Goal: Find specific page/section: Find specific page/section

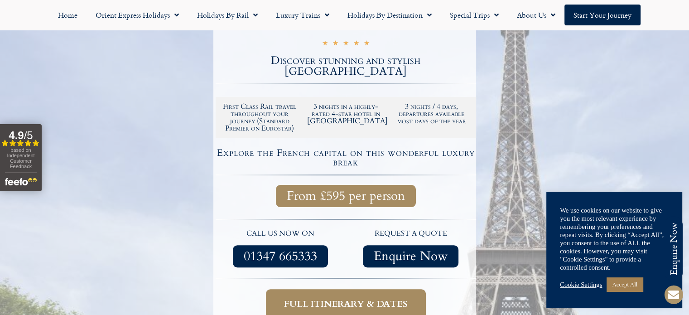
scroll to position [195, 0]
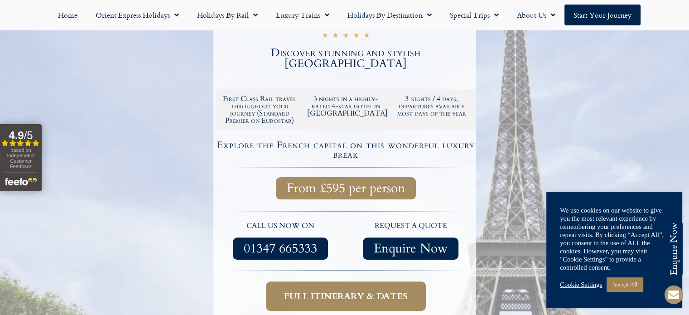
click at [349, 291] on span "Full itinerary & dates" at bounding box center [346, 296] width 124 height 11
click at [359, 291] on span "Full itinerary & dates" at bounding box center [346, 296] width 124 height 11
click at [636, 285] on link "Accept All" at bounding box center [625, 284] width 36 height 14
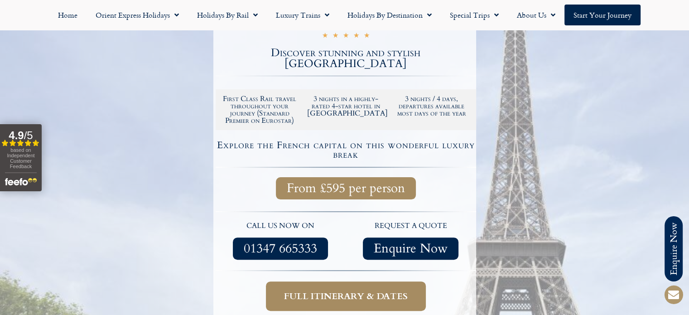
click at [351, 291] on span "Full itinerary & dates" at bounding box center [346, 296] width 124 height 11
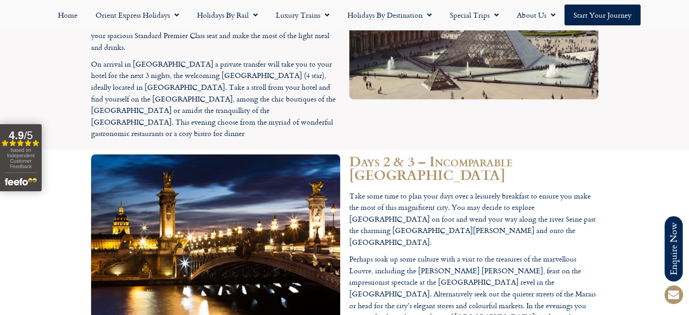
scroll to position [1143, 0]
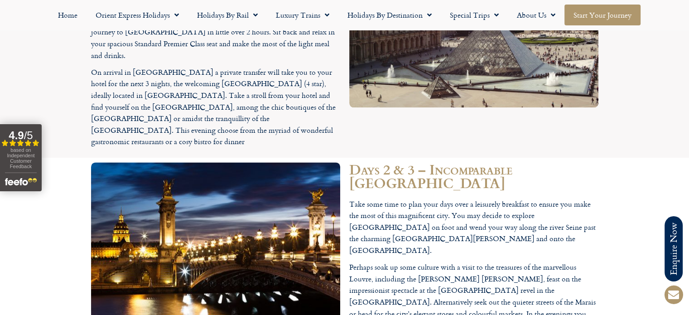
click at [605, 18] on link "Start your Journey" at bounding box center [603, 15] width 76 height 21
